Goal: Check status

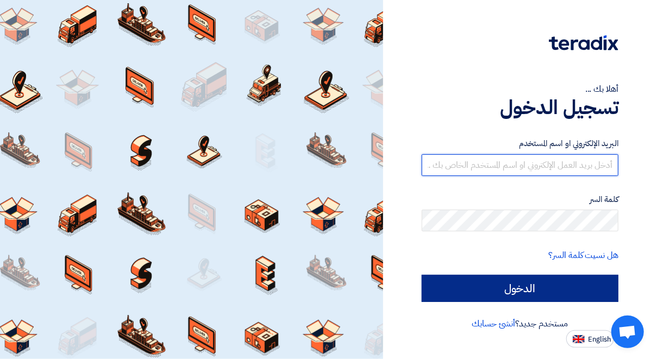
type input "fardaows.alshareef@cenomi.com"
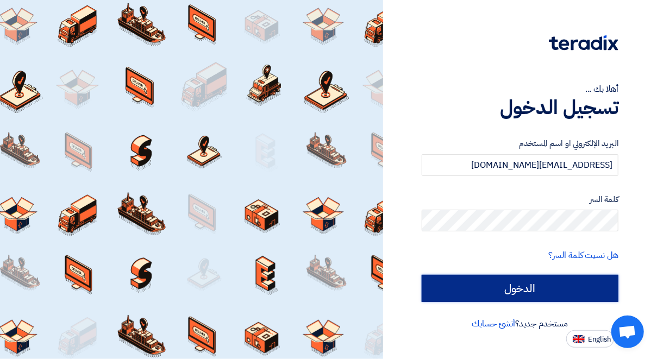
click at [500, 295] on input "الدخول" at bounding box center [520, 288] width 197 height 27
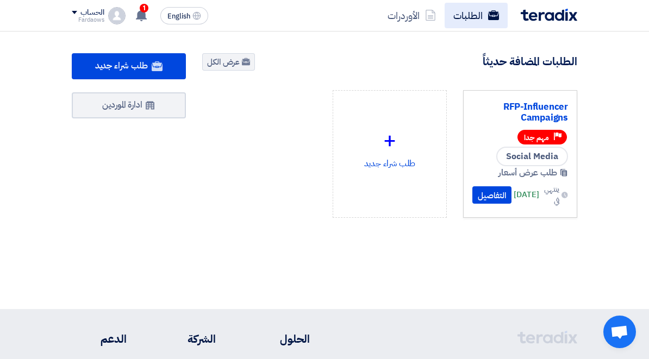
click at [508, 15] on link "الطلبات" at bounding box center [476, 16] width 63 height 26
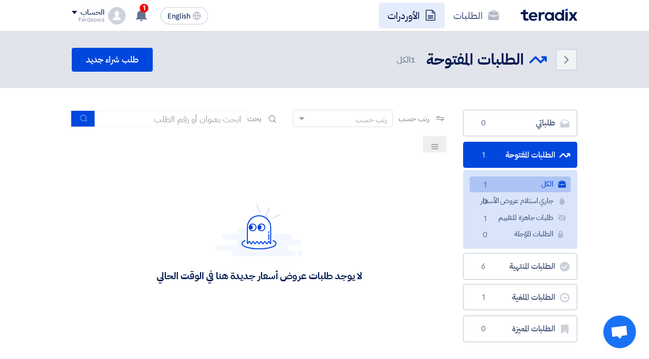
click at [445, 20] on link "الأوردرات" at bounding box center [412, 16] width 66 height 26
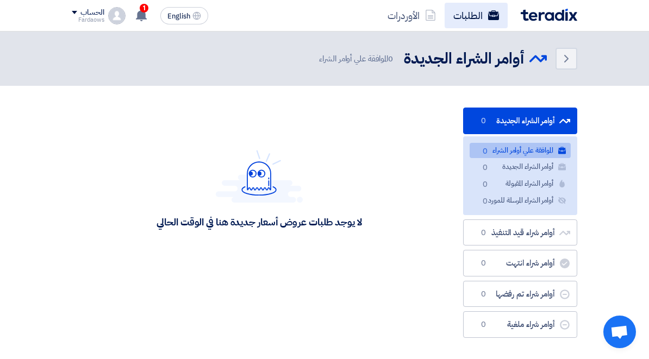
click at [508, 16] on link "الطلبات" at bounding box center [476, 16] width 63 height 26
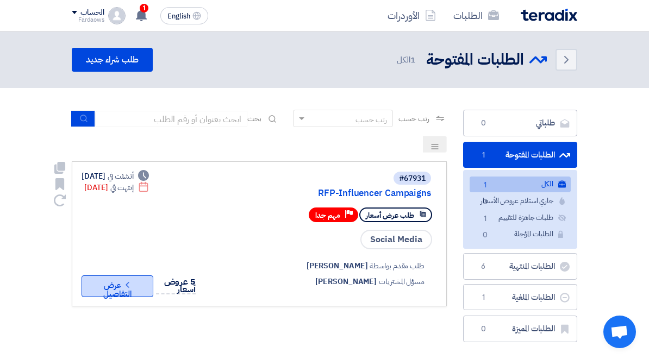
click at [122, 280] on icon "Check details" at bounding box center [127, 285] width 10 height 10
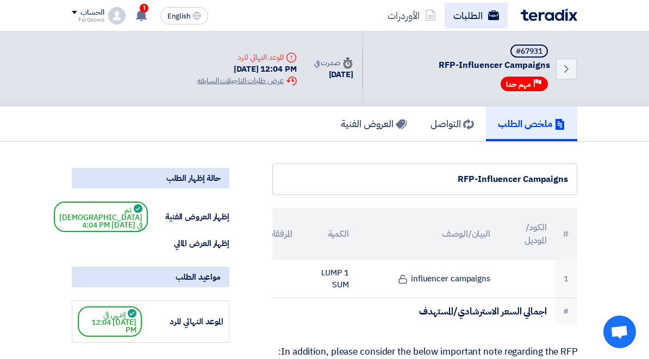
click at [508, 8] on link "الطلبات" at bounding box center [476, 16] width 63 height 26
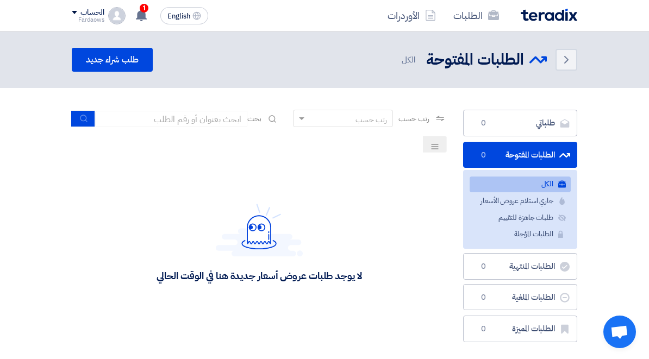
click at [508, 8] on link "الطلبات" at bounding box center [476, 16] width 63 height 26
click at [445, 7] on link "الأوردرات" at bounding box center [412, 16] width 66 height 26
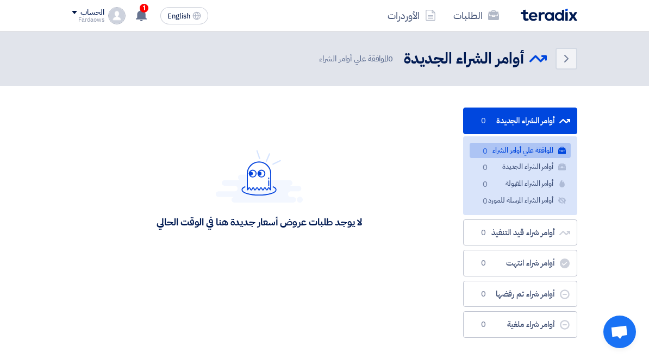
click at [394, 123] on div "لا يوجد طلبات عروض أسعار جديدة هنا في الوقت الحالي" at bounding box center [259, 189] width 375 height 163
click at [508, 18] on link "الطلبات" at bounding box center [476, 16] width 63 height 26
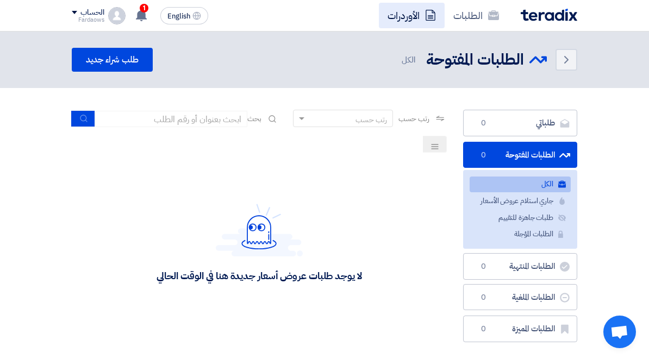
click at [445, 23] on link "الأوردرات" at bounding box center [412, 16] width 66 height 26
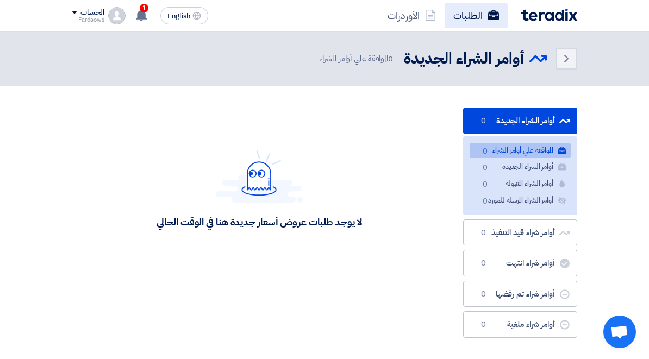
click at [508, 21] on link "الطلبات" at bounding box center [476, 16] width 63 height 26
